Goal: Task Accomplishment & Management: Complete application form

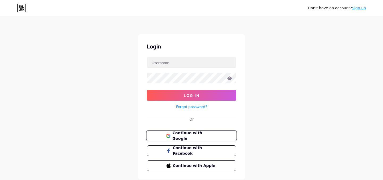
click at [207, 138] on span "Continue with Google" at bounding box center [194, 135] width 44 height 11
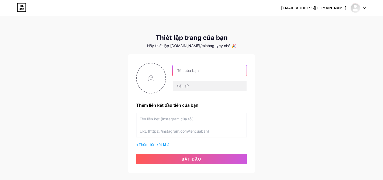
click at [190, 69] on input "text" at bounding box center [210, 70] width 74 height 11
type input "[PERSON_NAME]"
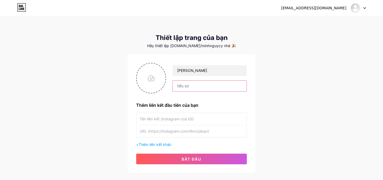
click at [188, 86] on input "text" at bounding box center [210, 86] width 74 height 11
type input "hdheh"
click at [163, 117] on input "text" at bounding box center [192, 119] width 104 height 12
click at [149, 83] on input "file" at bounding box center [151, 78] width 29 height 30
type input "C:\fakepath\GAU07845.jpg"
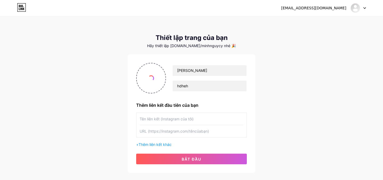
click at [191, 119] on input "text" at bounding box center [192, 119] width 104 height 12
type input "wrld.wjug"
click at [200, 130] on input "text" at bounding box center [192, 131] width 104 height 12
click at [165, 134] on input "text" at bounding box center [192, 131] width 104 height 12
paste input "[URL][DOMAIN_NAME][DOMAIN_NAME]"
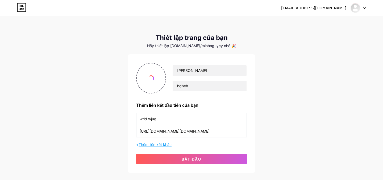
type input "[URL][DOMAIN_NAME][DOMAIN_NAME]"
click at [165, 144] on font "Thêm liên kết khác" at bounding box center [155, 144] width 33 height 5
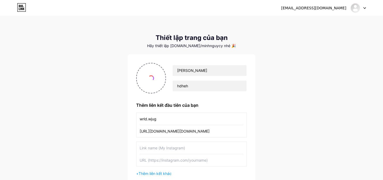
click at [177, 149] on input "text" at bounding box center [192, 148] width 104 height 12
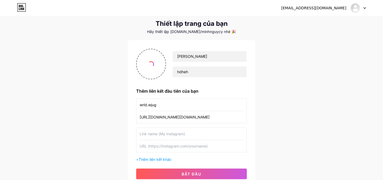
scroll to position [17, 0]
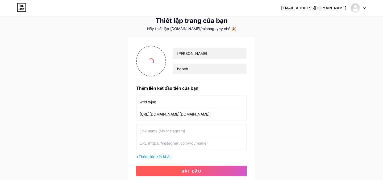
click at [192, 170] on font "bắt đầu" at bounding box center [192, 171] width 20 height 5
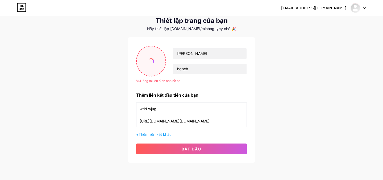
click at [151, 76] on input "file" at bounding box center [151, 61] width 29 height 30
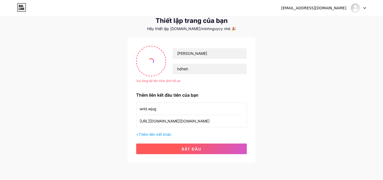
click at [205, 148] on button "bắt đầu" at bounding box center [191, 148] width 111 height 11
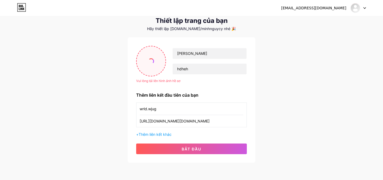
click at [139, 63] on input "file" at bounding box center [151, 61] width 29 height 30
type input "C:\fakepath\2025.jpg"
click at [218, 30] on font "Hãy thiết lập [DOMAIN_NAME]/minhnguycy nhé 🎉" at bounding box center [191, 28] width 89 height 5
drag, startPoint x: 202, startPoint y: 31, endPoint x: 233, endPoint y: 29, distance: 30.6
click at [233, 29] on div "Hãy thiết lập [DOMAIN_NAME]/minhnguycy nhé 🎉" at bounding box center [192, 29] width 128 height 4
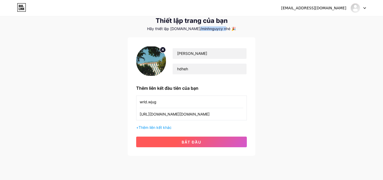
click at [214, 143] on button "bắt đầu" at bounding box center [191, 141] width 111 height 11
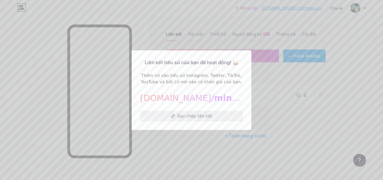
click at [205, 116] on font "Sao chép liên kết" at bounding box center [194, 115] width 35 height 5
click at [270, 125] on div at bounding box center [191, 90] width 383 height 180
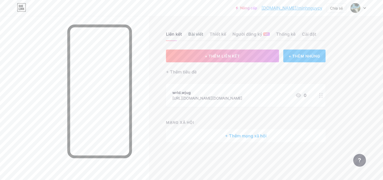
click at [193, 35] on font "Bài viết" at bounding box center [195, 33] width 15 height 5
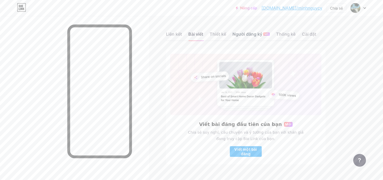
click at [242, 36] on font "Người đăng ký" at bounding box center [247, 33] width 30 height 5
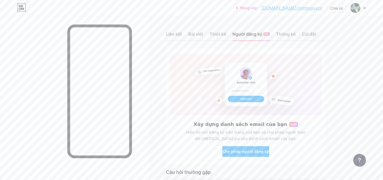
click at [220, 30] on div "Liên kết Bài viết Thiết kế Người đăng ký MỚI Thống kê Cài đặt" at bounding box center [246, 31] width 160 height 19
click at [220, 35] on font "Thiết kế" at bounding box center [218, 33] width 16 height 5
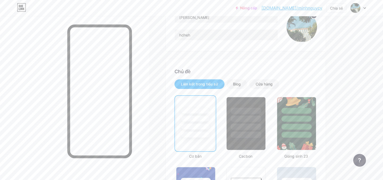
scroll to position [63, 0]
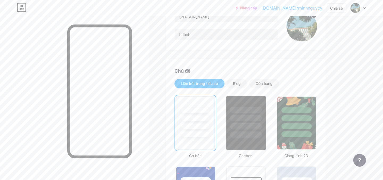
click at [254, 118] on div at bounding box center [246, 118] width 31 height 6
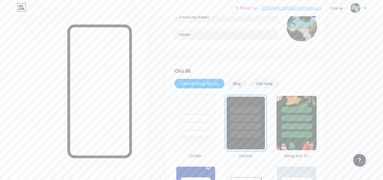
click at [290, 133] on div at bounding box center [296, 134] width 31 height 6
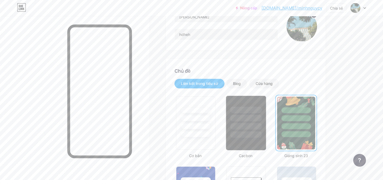
click at [250, 126] on div at bounding box center [246, 126] width 31 height 6
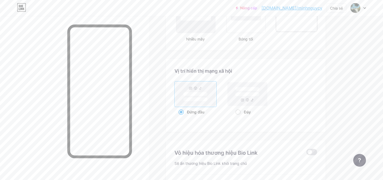
scroll to position [668, 0]
click at [248, 105] on rect at bounding box center [248, 94] width 40 height 23
click at [239, 118] on input "Đáy" at bounding box center [236, 119] width 3 height 3
radio input "true"
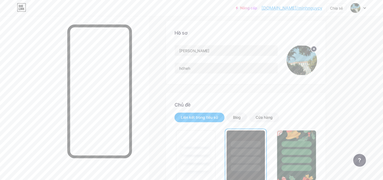
scroll to position [29, 0]
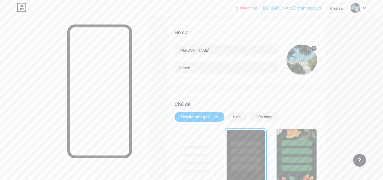
click at [294, 162] on div at bounding box center [296, 159] width 31 height 6
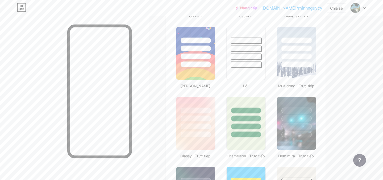
scroll to position [203, 0]
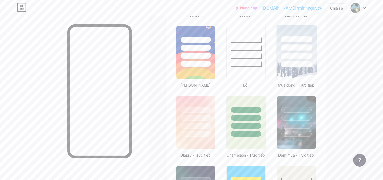
click at [290, 80] on div at bounding box center [296, 52] width 44 height 58
click at [290, 74] on img at bounding box center [296, 52] width 40 height 54
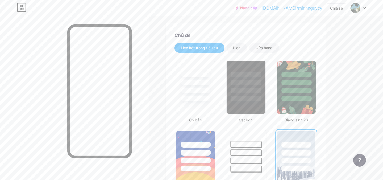
scroll to position [0, 0]
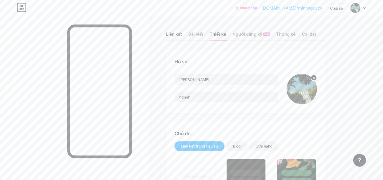
click at [177, 36] on font "Liên kết" at bounding box center [174, 33] width 16 height 5
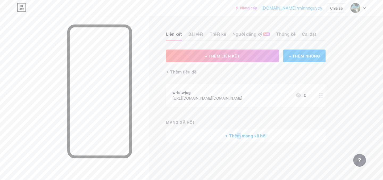
click at [240, 134] on font "+ Thêm mạng xã hội" at bounding box center [245, 135] width 41 height 5
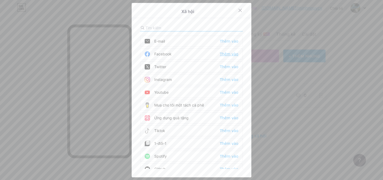
click at [223, 54] on font "Thêm vào" at bounding box center [229, 54] width 19 height 4
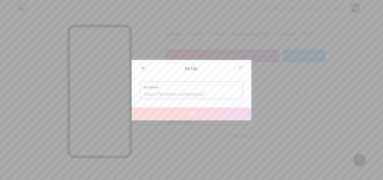
click at [218, 90] on input "text" at bounding box center [192, 94] width 96 height 9
click at [199, 92] on input "text" at bounding box center [192, 94] width 96 height 9
paste input "[URL][DOMAIN_NAME]"
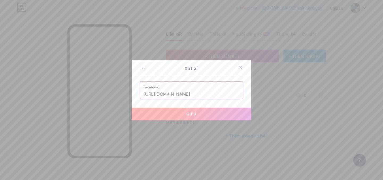
type input "[URL][DOMAIN_NAME]"
click at [214, 116] on button "Cứu" at bounding box center [192, 113] width 120 height 13
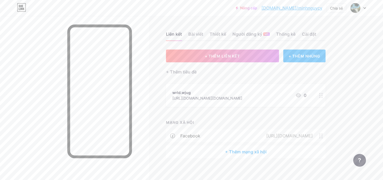
scroll to position [5, 0]
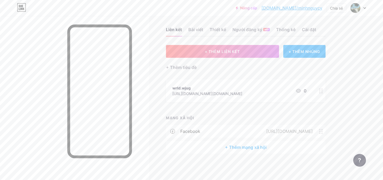
click at [241, 150] on div "+ Thêm mạng xã hội" at bounding box center [246, 147] width 160 height 13
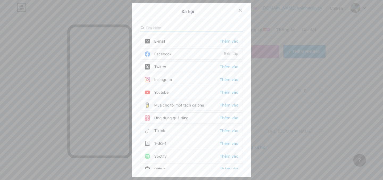
click at [205, 79] on div "Instagram Thêm vào" at bounding box center [191, 79] width 103 height 11
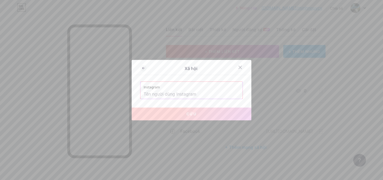
click at [199, 97] on input "text" at bounding box center [192, 94] width 96 height 9
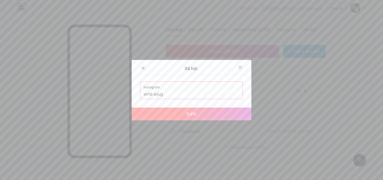
click at [199, 109] on button "Cứu" at bounding box center [192, 113] width 120 height 13
type input "[URL][DOMAIN_NAME][DOMAIN_NAME]"
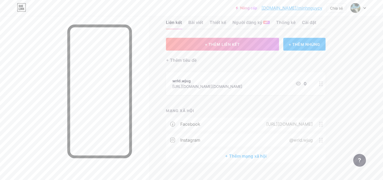
scroll to position [14, 0]
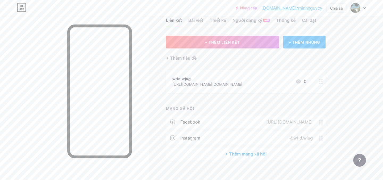
click at [255, 155] on font "+ Thêm mạng xã hội" at bounding box center [245, 153] width 41 height 5
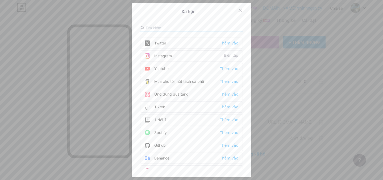
scroll to position [24, 0]
click at [184, 107] on div "Tiktok Thêm vào" at bounding box center [191, 106] width 103 height 11
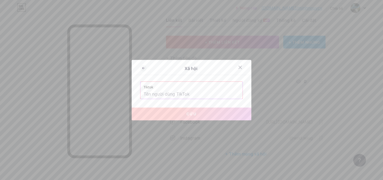
click at [176, 89] on label "Tiktok" at bounding box center [192, 86] width 96 height 8
click at [176, 95] on input "text" at bounding box center [192, 94] width 96 height 9
click at [184, 93] on input "text" at bounding box center [192, 94] width 96 height 9
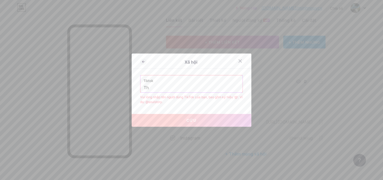
type input "T"
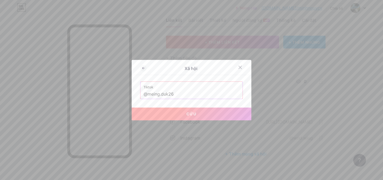
click at [191, 117] on button "Cứu" at bounding box center [192, 113] width 120 height 13
type input "[URL][DOMAIN_NAME][DOMAIN_NAME]"
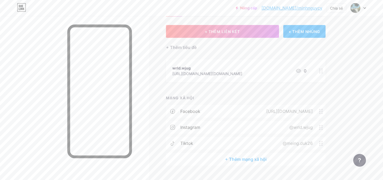
scroll to position [30, 0]
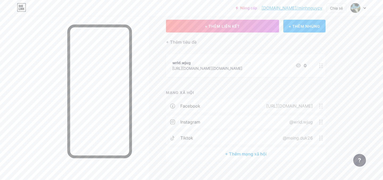
click at [234, 155] on font "+ Thêm mạng xã hội" at bounding box center [245, 153] width 41 height 5
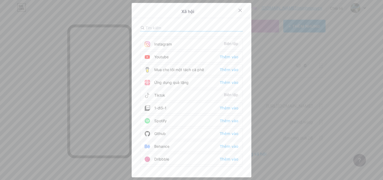
scroll to position [32, 0]
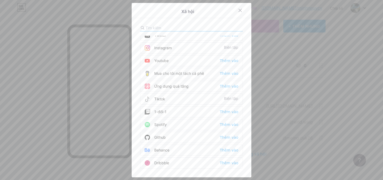
click at [168, 122] on div "Spotify Thêm vào" at bounding box center [191, 124] width 103 height 11
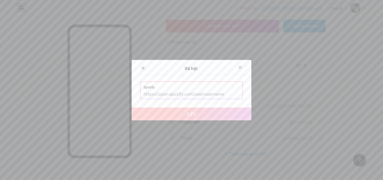
click at [199, 96] on input "text" at bounding box center [192, 94] width 96 height 9
click at [242, 64] on div at bounding box center [240, 68] width 10 height 10
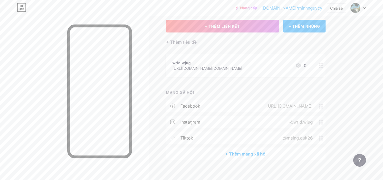
scroll to position [0, 0]
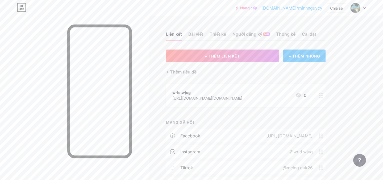
click at [307, 58] on font "+ THÊM NHÚNG" at bounding box center [305, 56] width 32 height 5
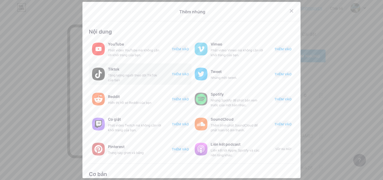
click at [179, 73] on font "THÊM VÀO" at bounding box center [180, 74] width 17 height 4
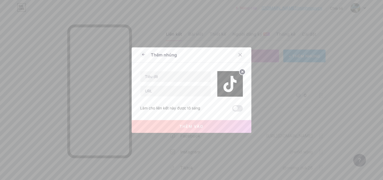
click at [239, 56] on icon at bounding box center [240, 55] width 4 height 4
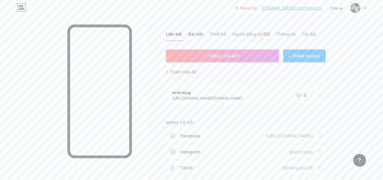
click at [191, 36] on font "Bài viết" at bounding box center [195, 33] width 15 height 5
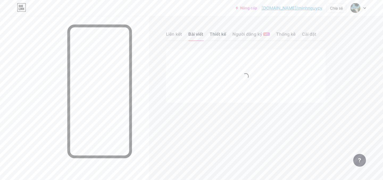
click at [221, 35] on font "Thiết kế" at bounding box center [218, 33] width 16 height 5
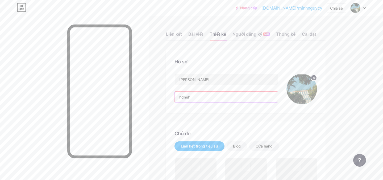
click at [222, 98] on input "hdheh" at bounding box center [226, 96] width 103 height 11
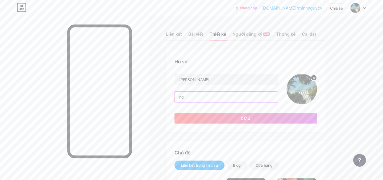
type input "h"
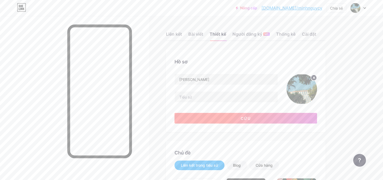
click at [225, 122] on button "Cứu" at bounding box center [245, 118] width 143 height 11
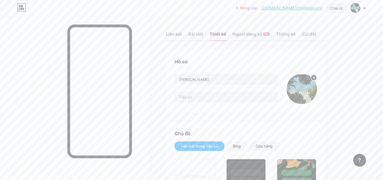
click at [336, 12] on div "Chia sẻ" at bounding box center [337, 7] width 20 height 9
click at [329, 27] on div "Sao chép liên kết" at bounding box center [306, 27] width 79 height 13
click at [318, 26] on div "Sao chép liên kết" at bounding box center [306, 27] width 79 height 13
click at [255, 100] on input "text" at bounding box center [226, 96] width 103 height 11
